Goal: Information Seeking & Learning: Learn about a topic

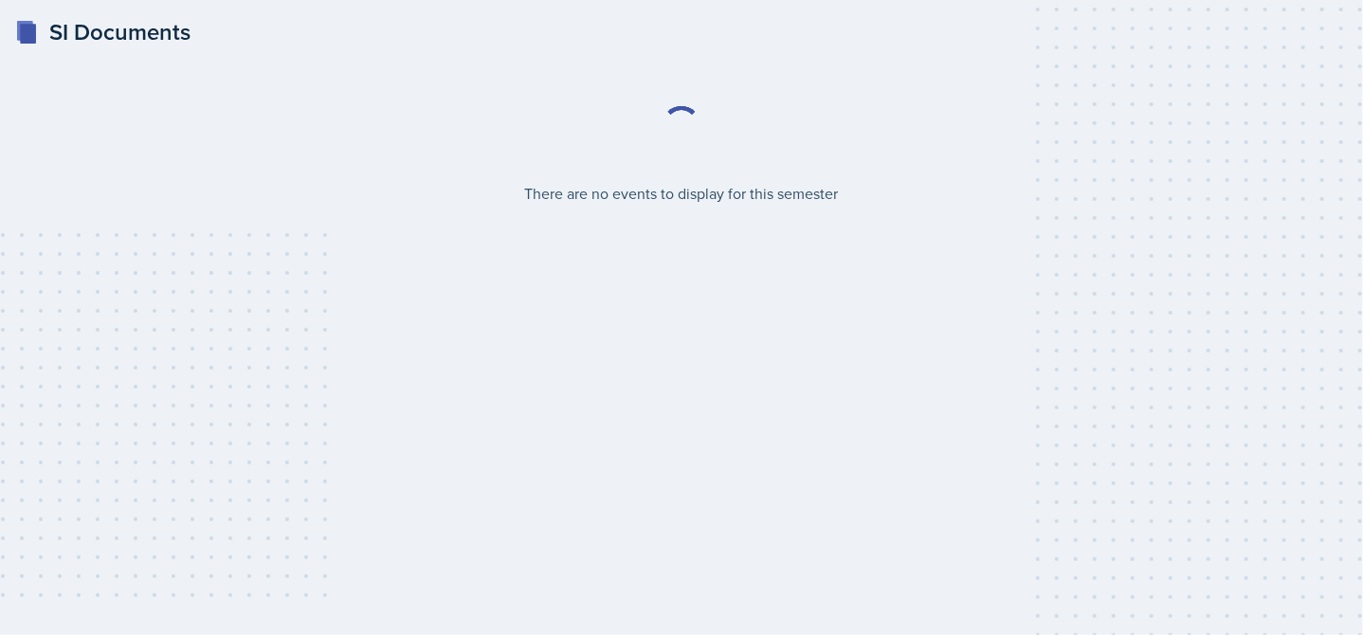
select select "2bed604d-1099-4043-b1bc-2365e8740244"
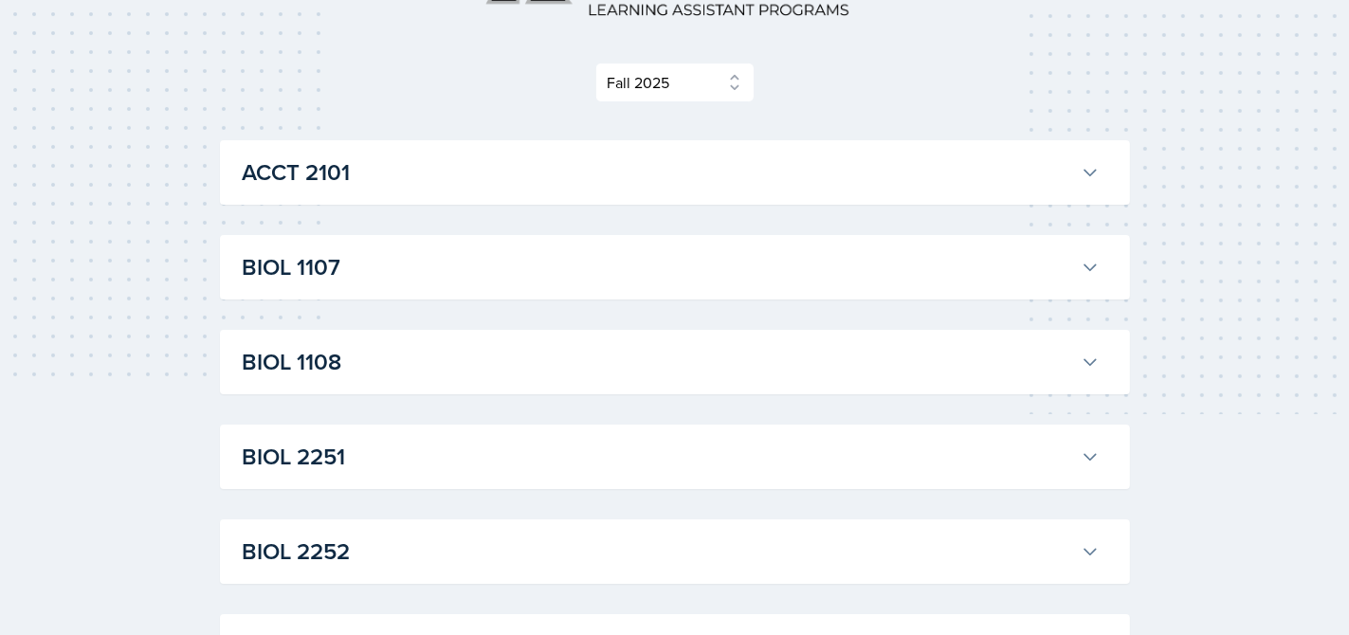
scroll to position [157, 0]
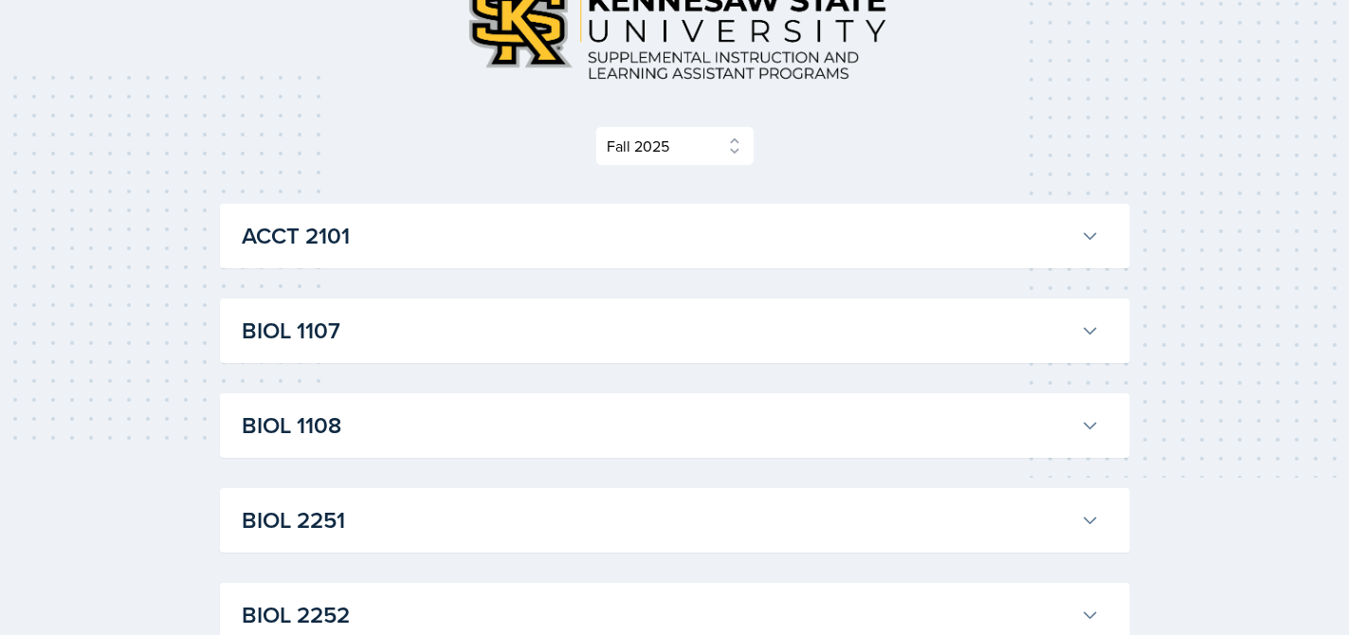
click at [509, 344] on h3 "BIOL 1107" at bounding box center [658, 331] width 830 height 34
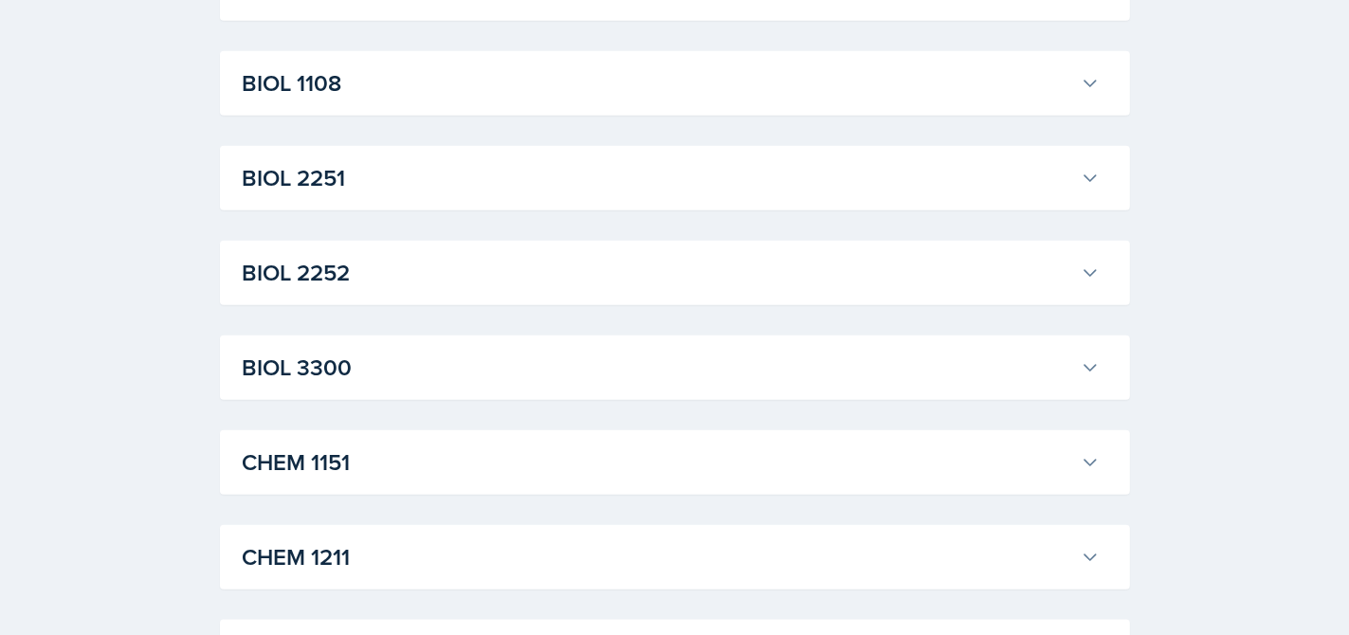
scroll to position [2085, 0]
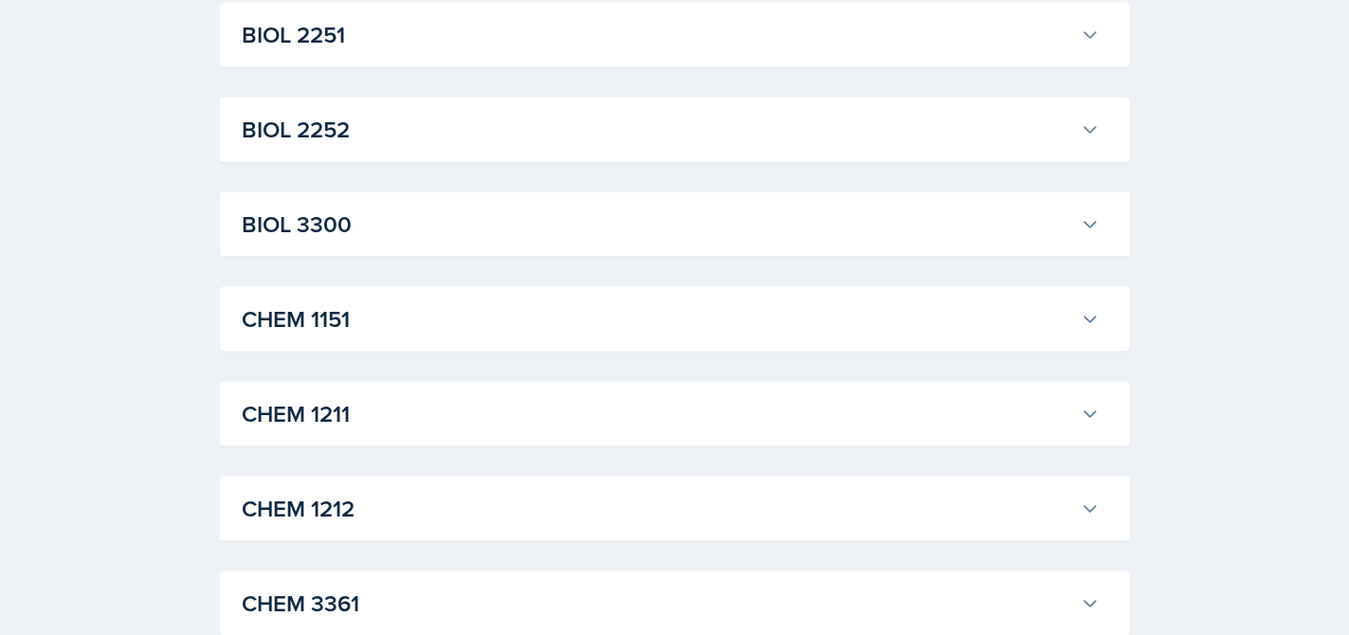
scroll to position [2370, 0]
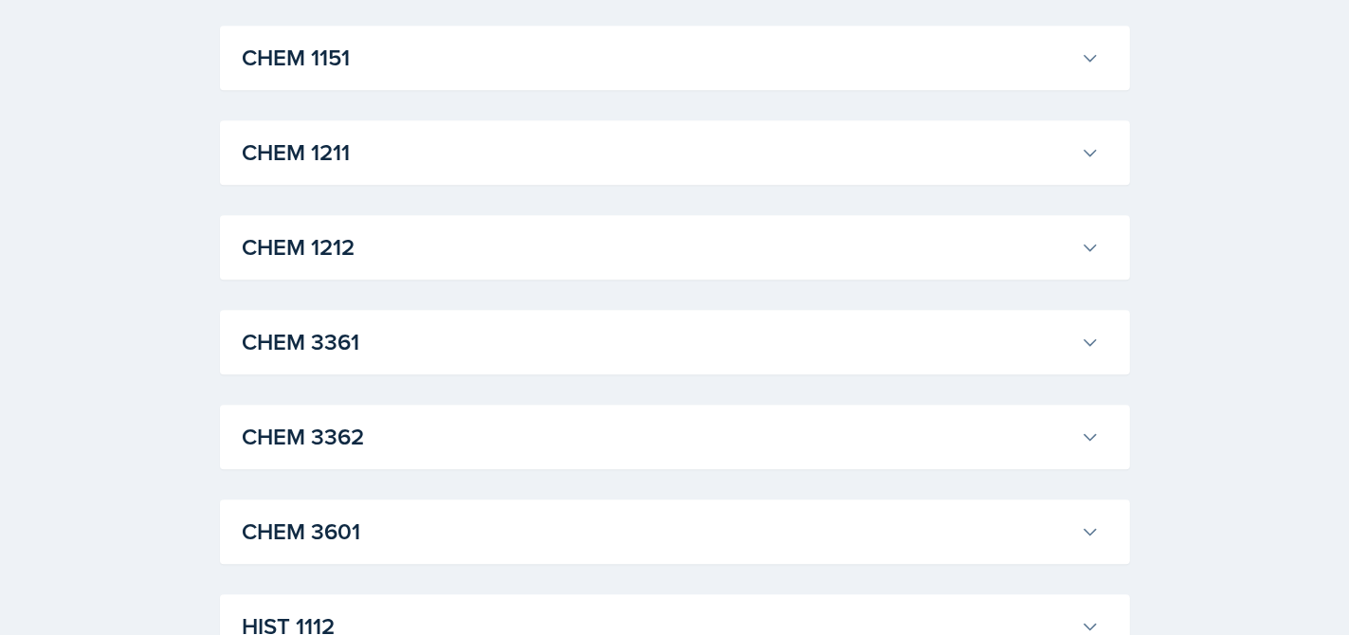
scroll to position [5086, 0]
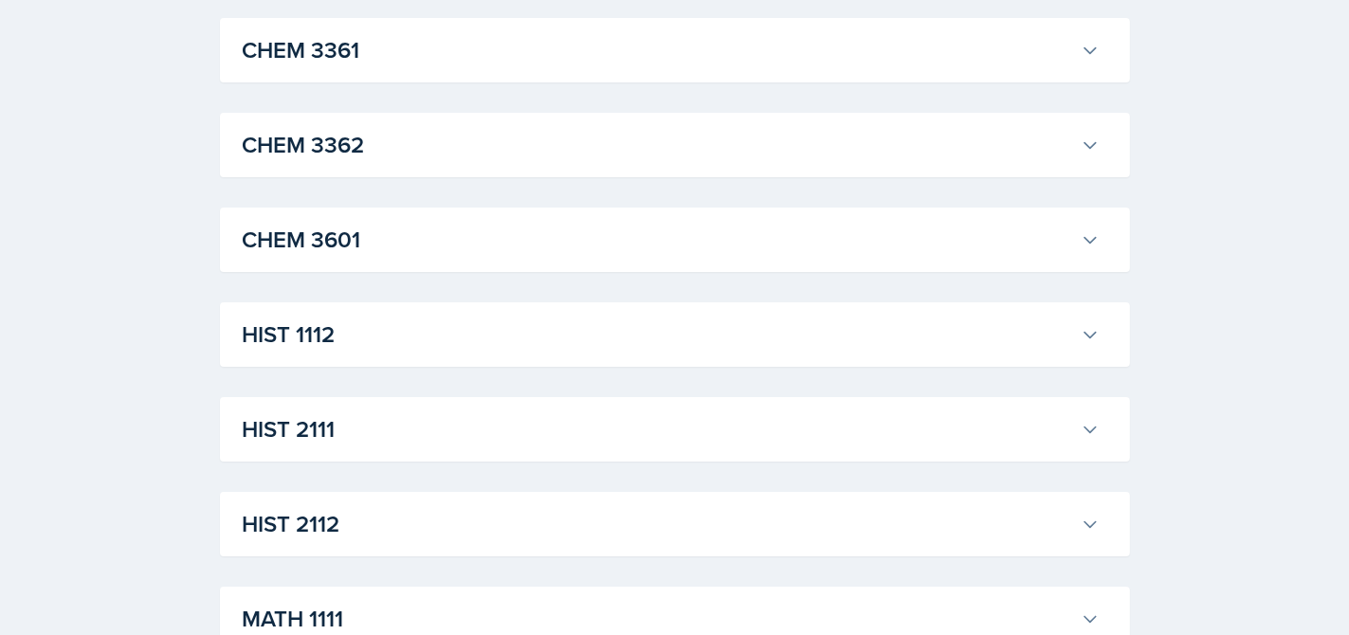
scroll to position [6256, 0]
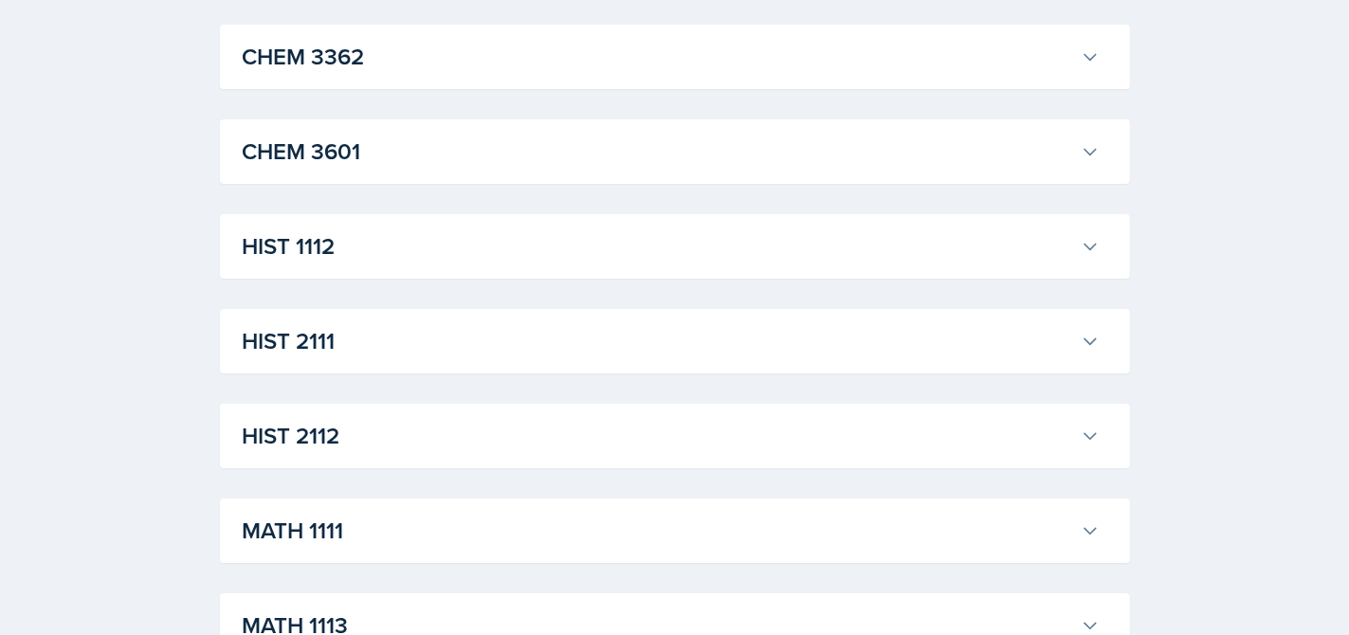
scroll to position [6793, 0]
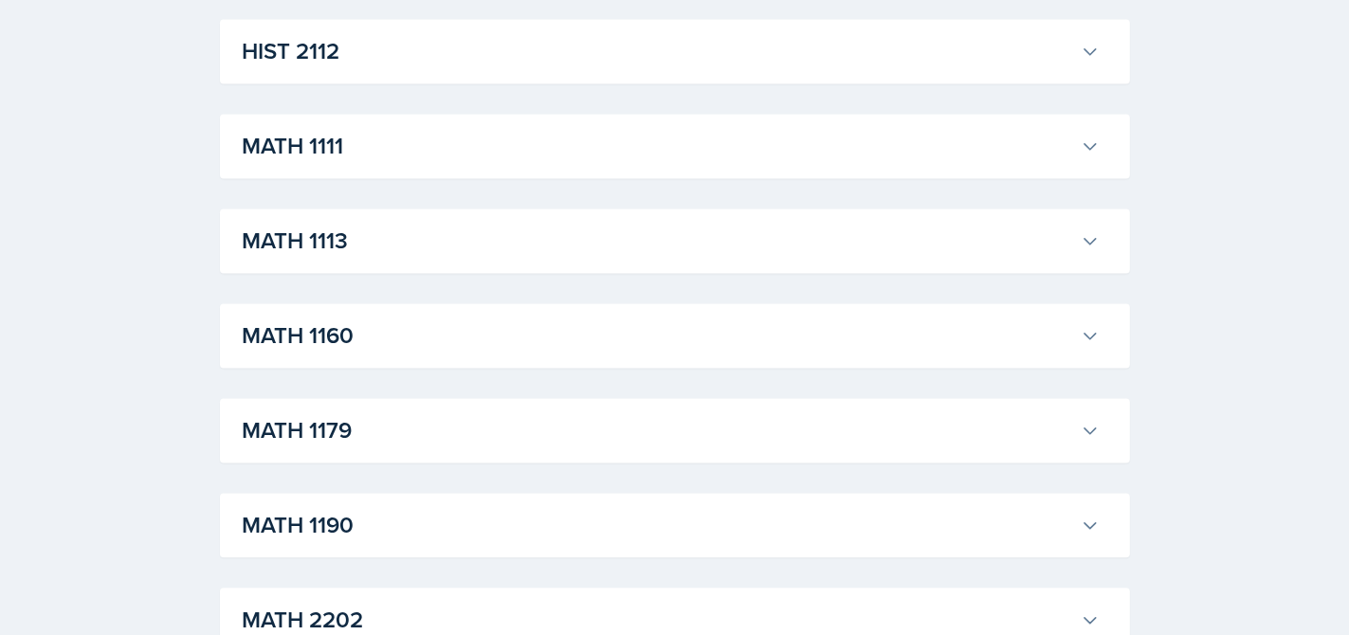
scroll to position [10522, 0]
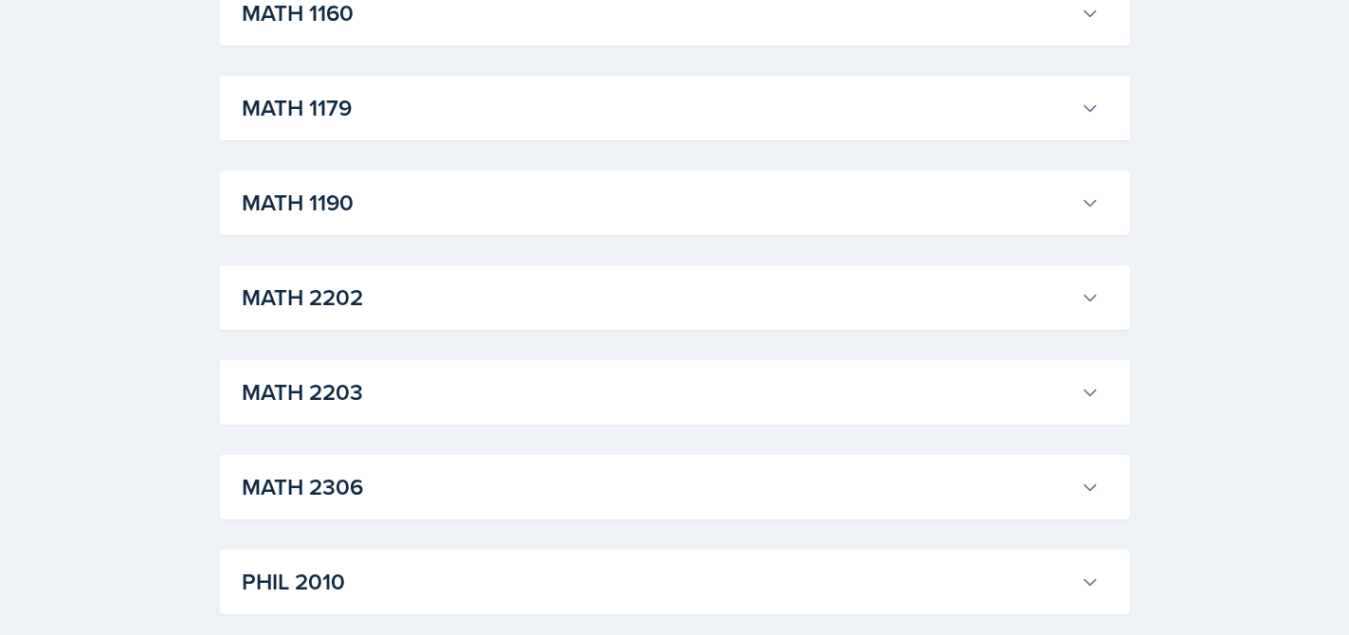
scroll to position [12733, 0]
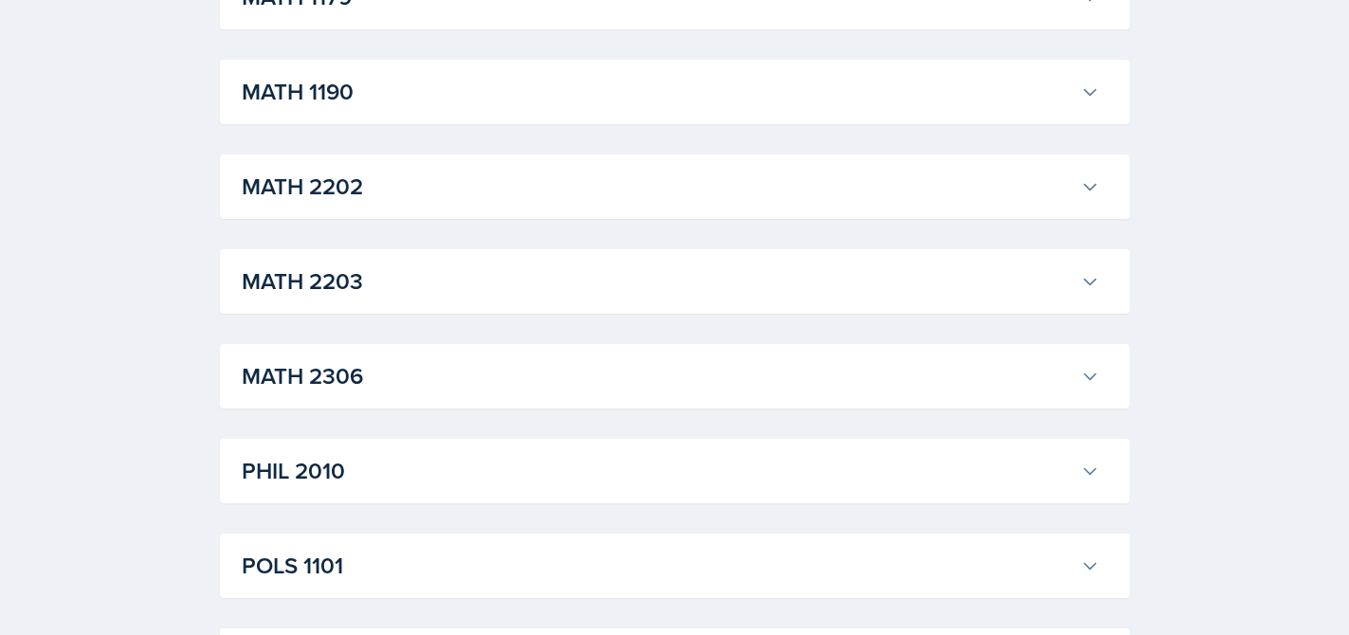
scroll to position [13049, 0]
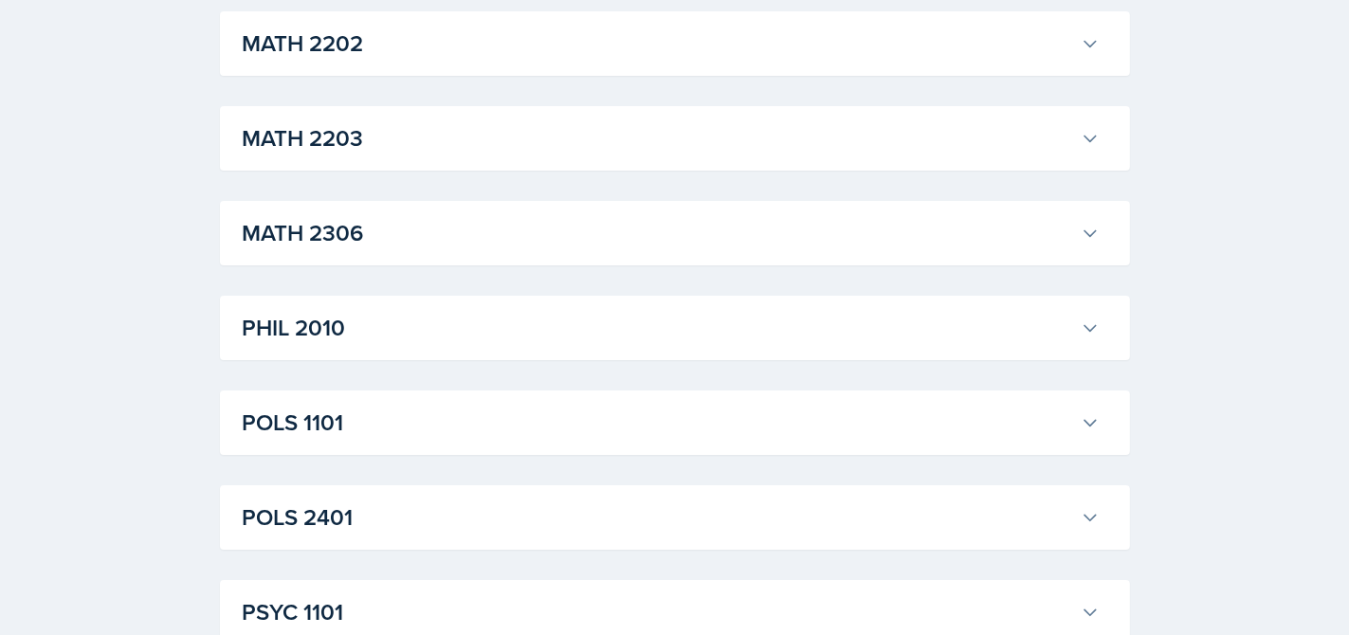
scroll to position [13428, 0]
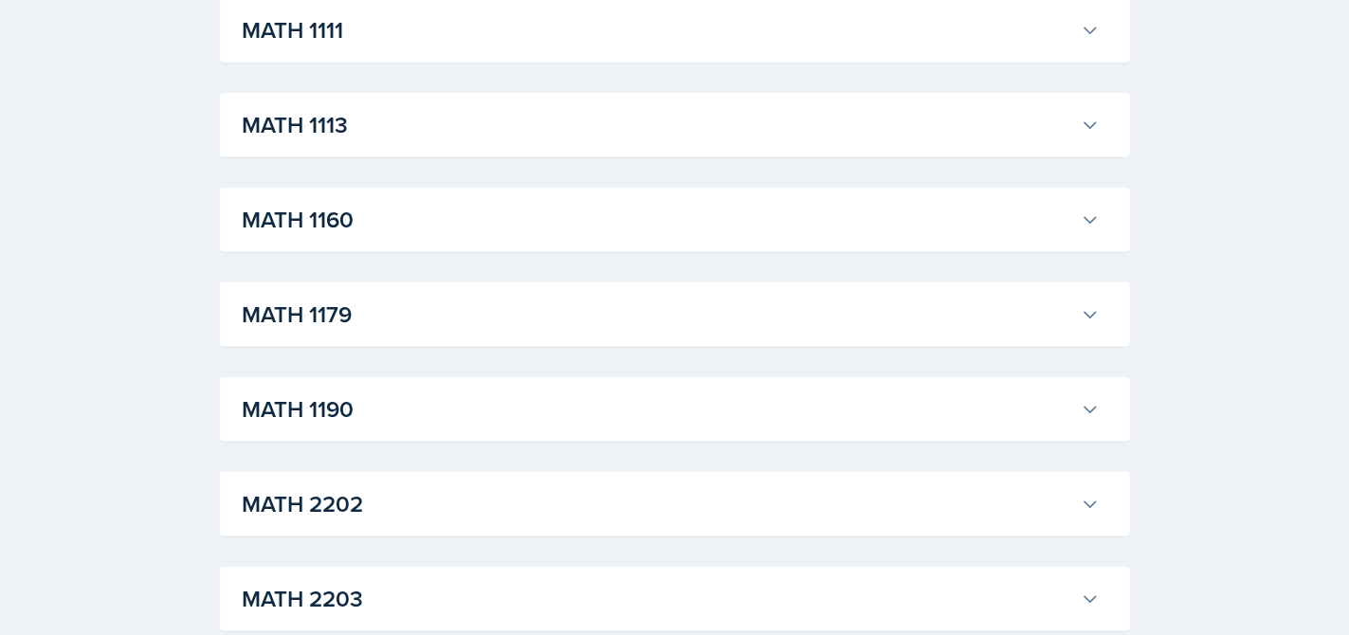
scroll to position [14313, 0]
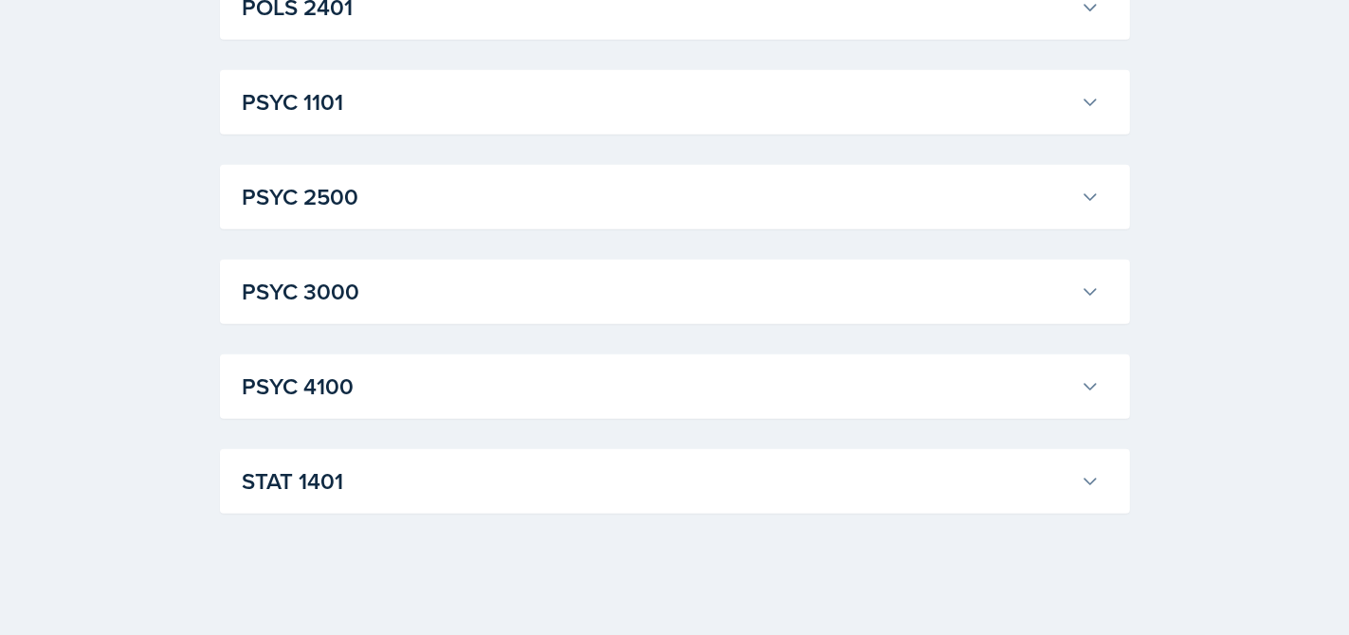
scroll to position [23286, 0]
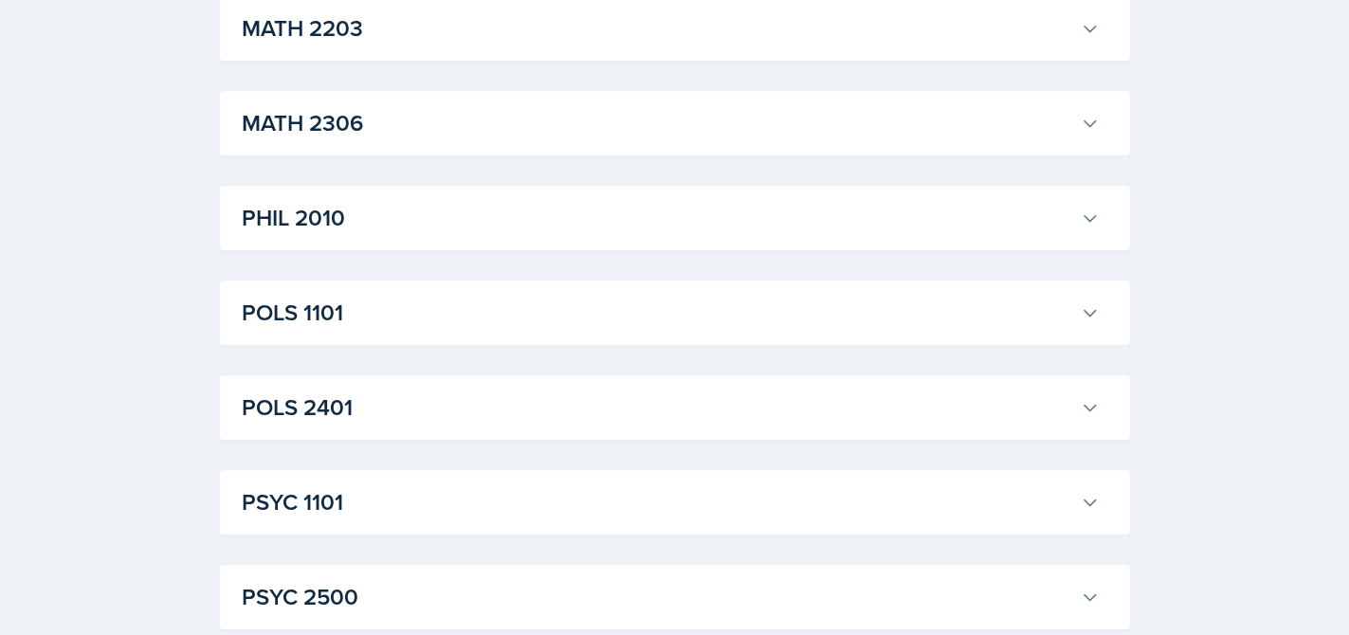
scroll to position [25309, 0]
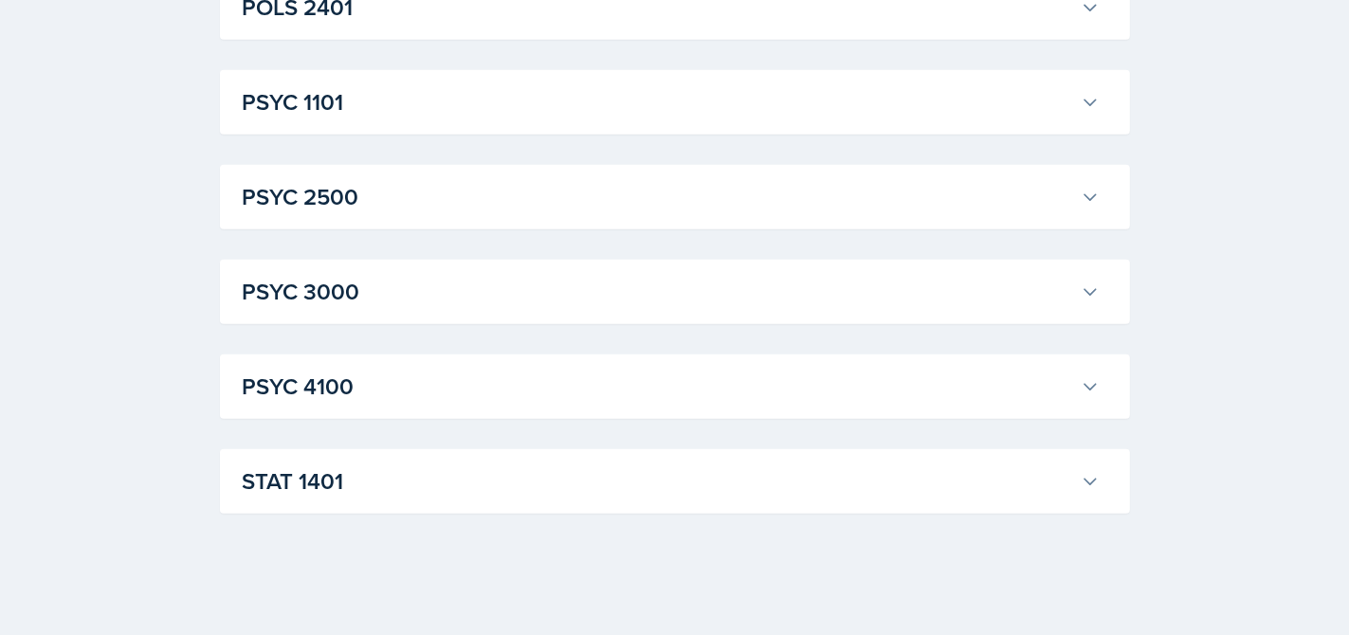
scroll to position [30300, 0]
